Goal: Information Seeking & Learning: Learn about a topic

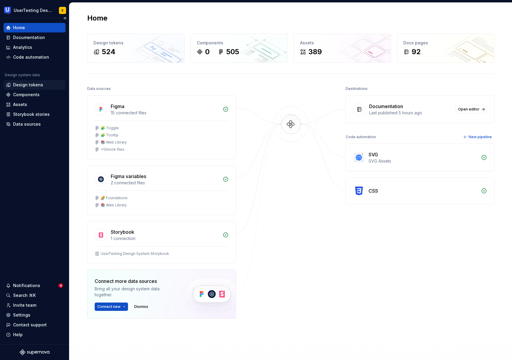
click at [31, 86] on div "Design tokens" at bounding box center [28, 85] width 30 height 6
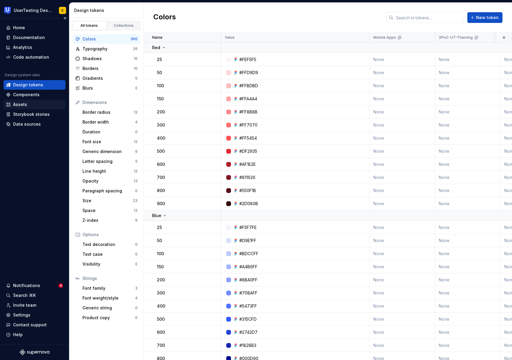
click at [21, 103] on div "Assets" at bounding box center [20, 105] width 14 height 6
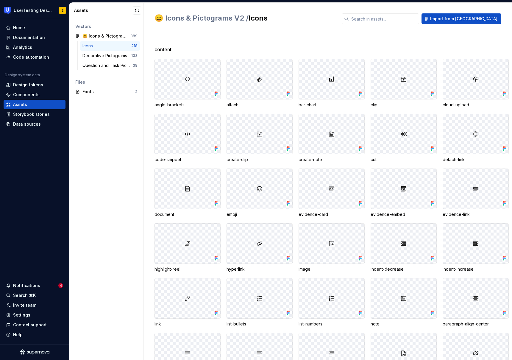
scroll to position [0, 0]
click at [27, 85] on div "Design tokens" at bounding box center [28, 85] width 30 height 6
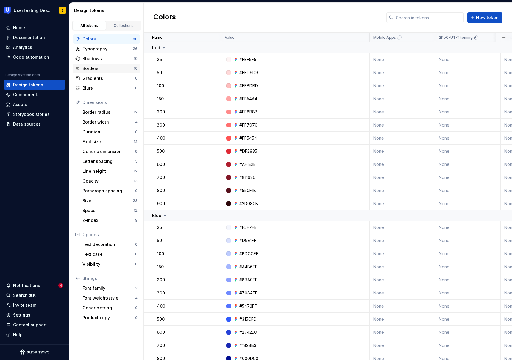
click at [98, 69] on div "Borders" at bounding box center [107, 69] width 51 height 6
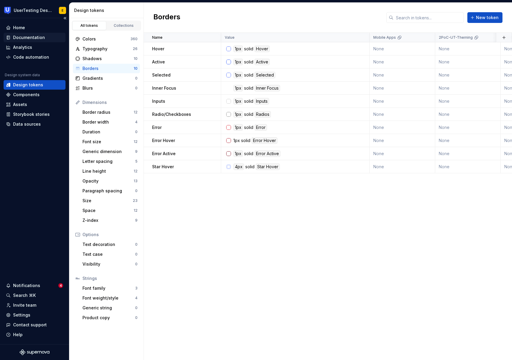
click at [21, 37] on div "Documentation" at bounding box center [29, 38] width 32 height 6
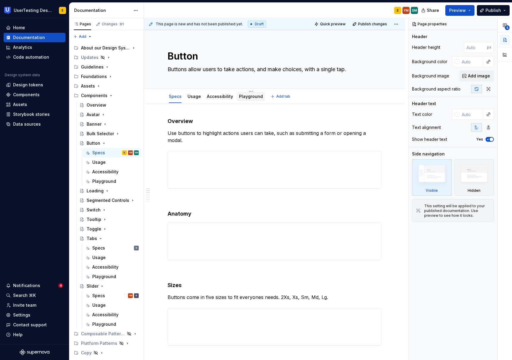
click at [248, 94] on link "Playground" at bounding box center [251, 96] width 24 height 5
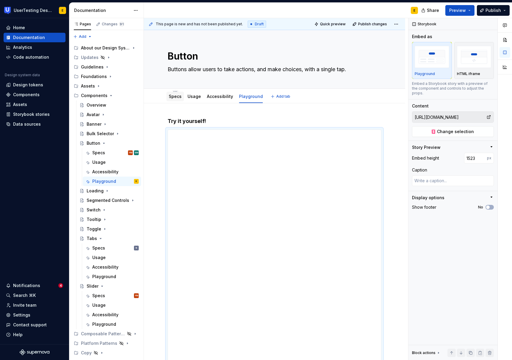
click at [174, 100] on div "Specs" at bounding box center [175, 96] width 13 height 7
click at [176, 100] on div "Specs" at bounding box center [175, 97] width 18 height 10
click at [19, 86] on div "Design tokens" at bounding box center [28, 85] width 30 height 6
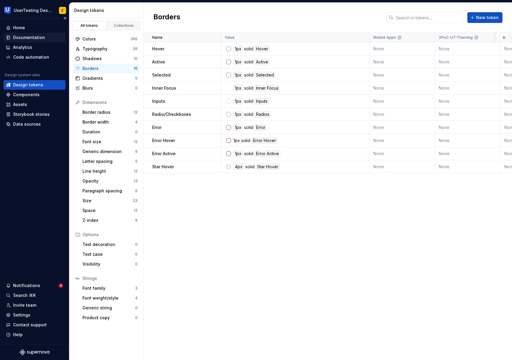
click at [32, 36] on div "Documentation" at bounding box center [29, 38] width 32 height 6
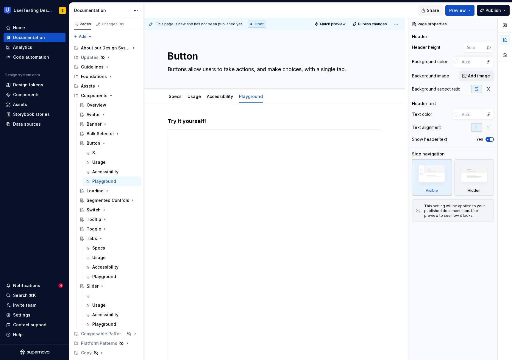
type textarea "*"
